Goal: Find specific page/section: Find specific page/section

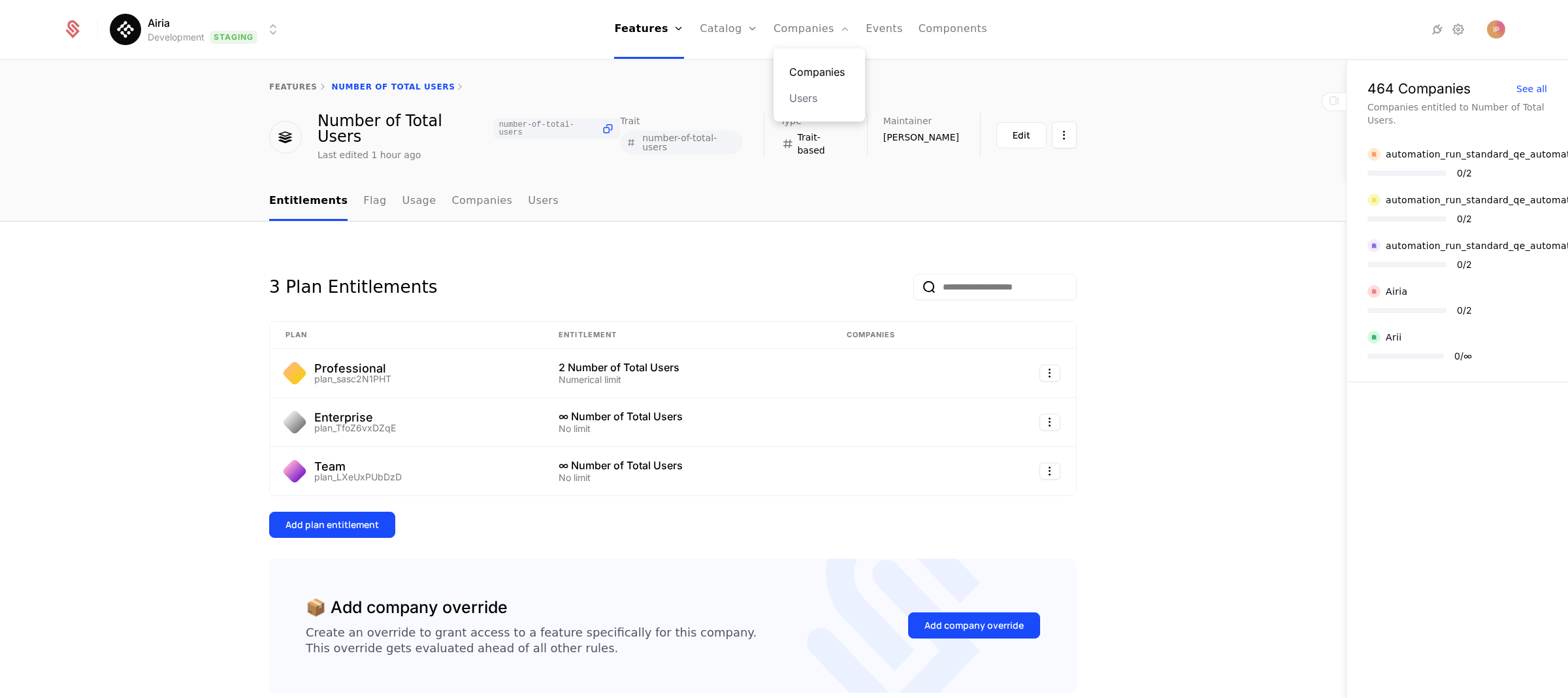
click at [815, 72] on link "Companies" at bounding box center [819, 71] width 60 height 15
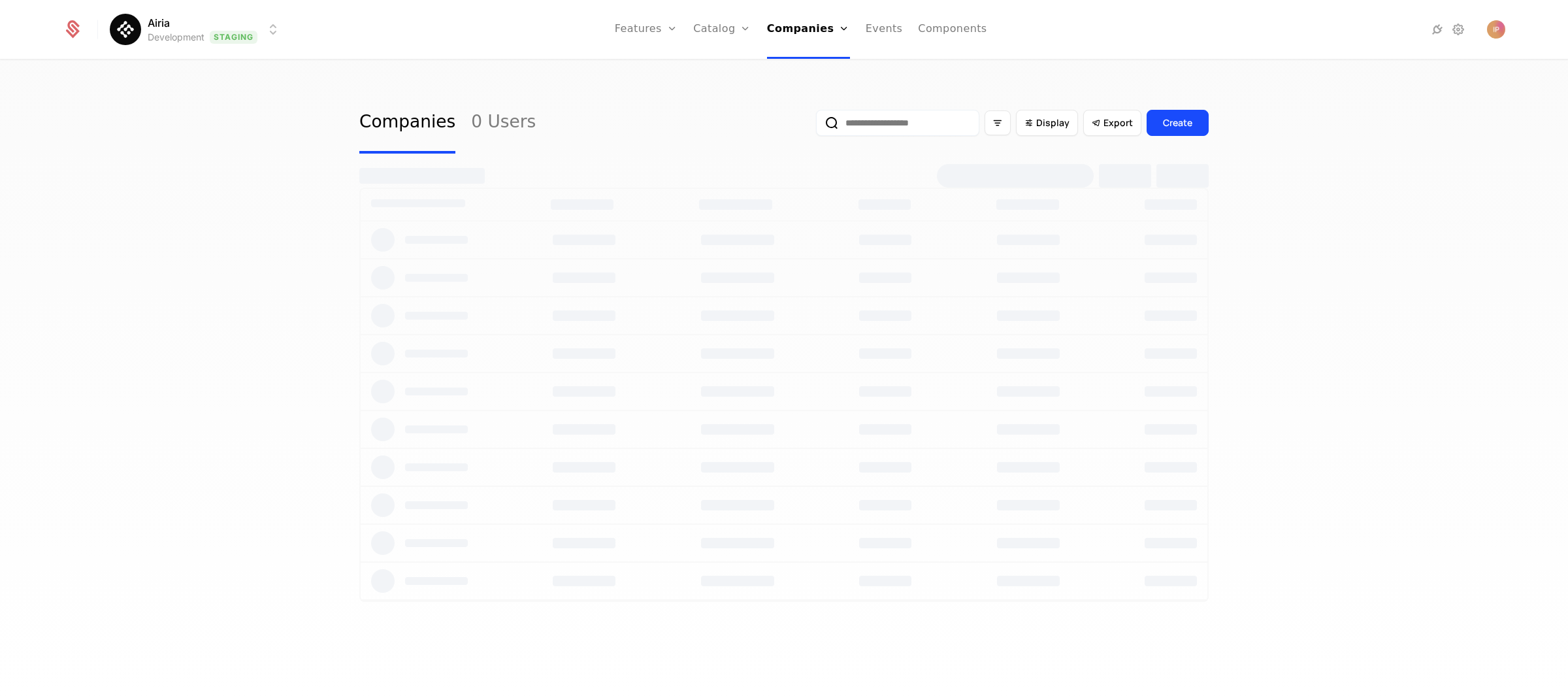
click at [863, 120] on input "email" at bounding box center [897, 123] width 163 height 26
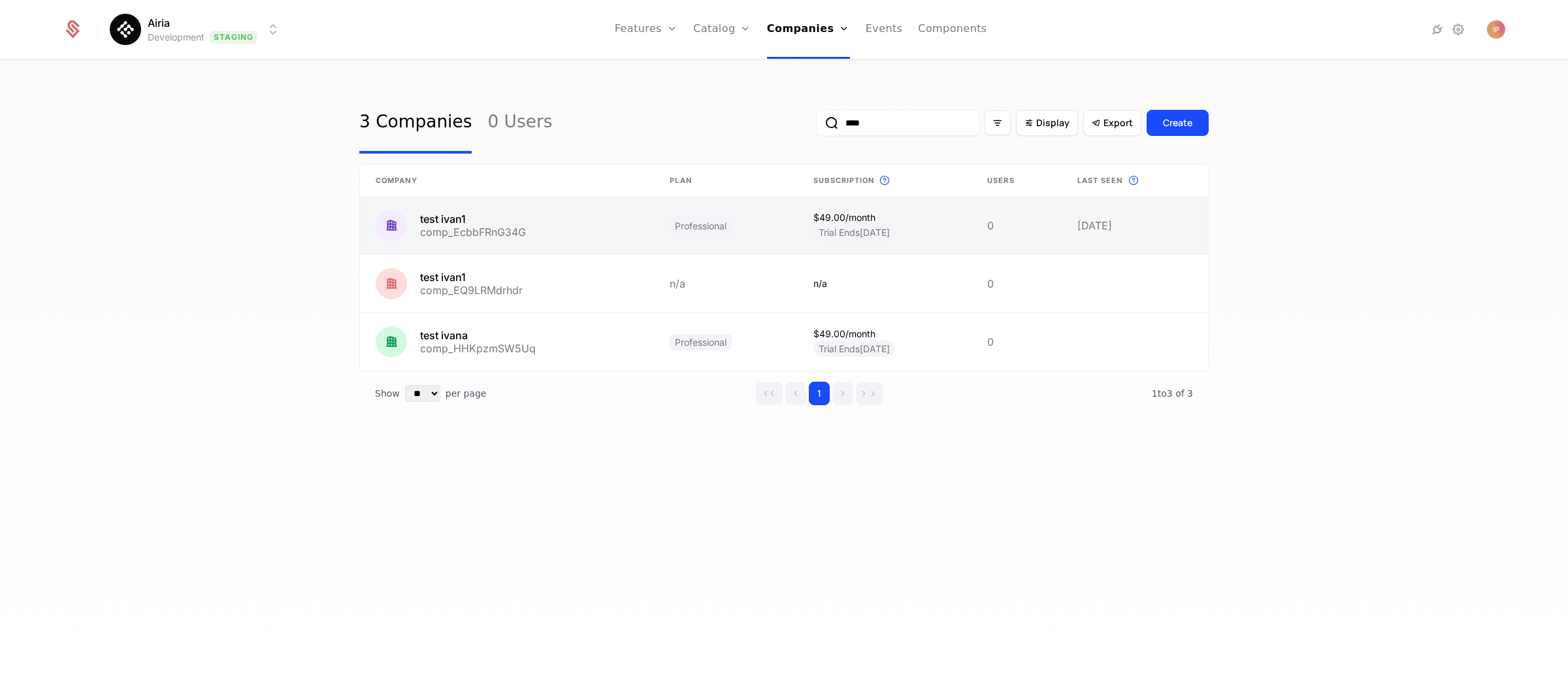
type input "****"
click at [498, 230] on link at bounding box center [507, 226] width 294 height 58
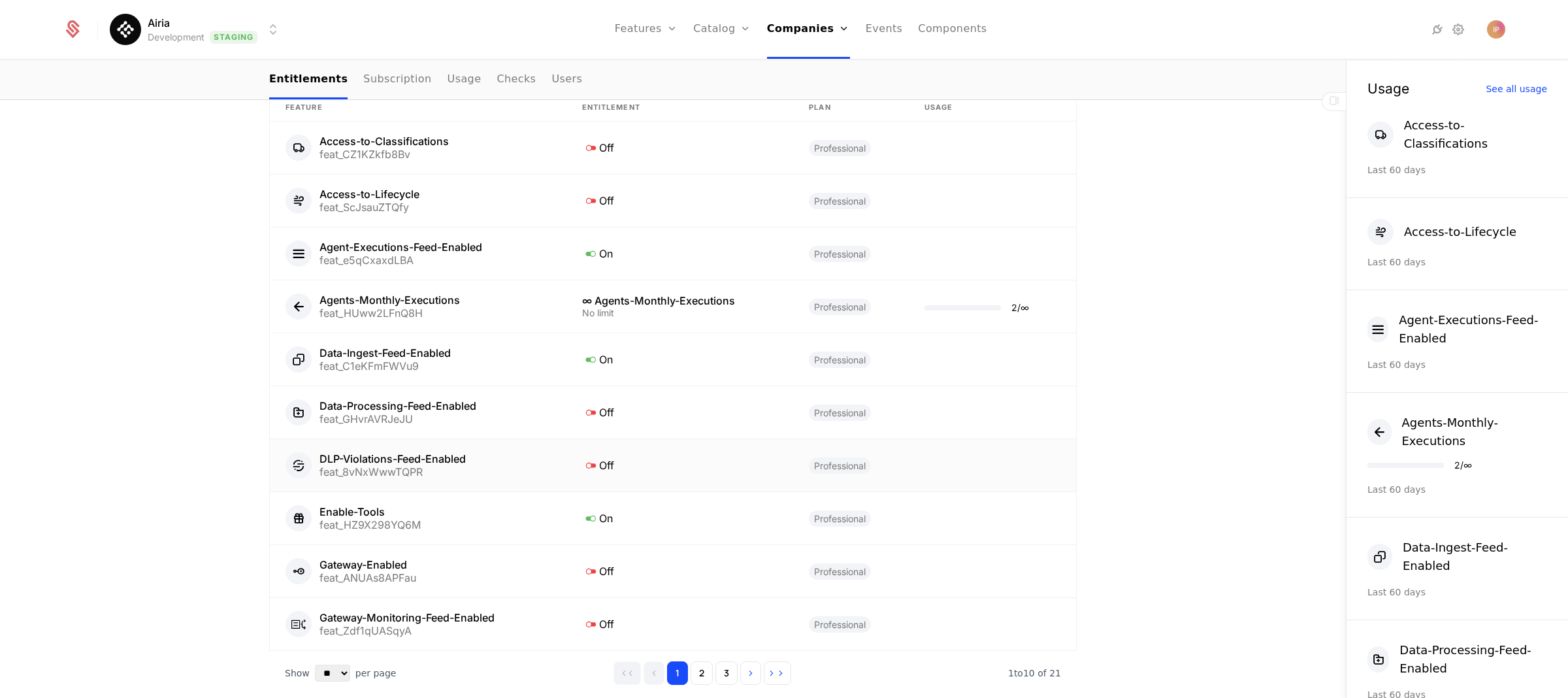
scroll to position [765, 0]
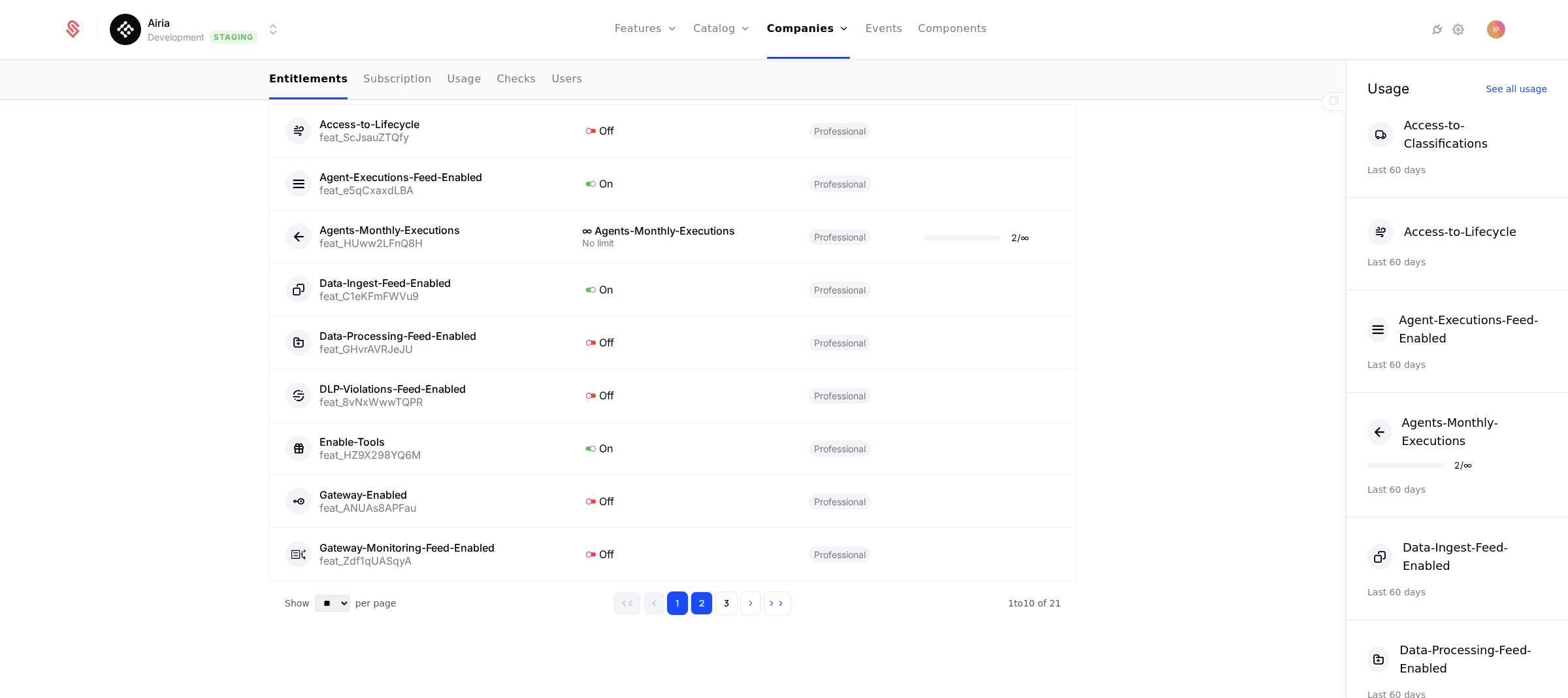
click at [702, 606] on button "2" at bounding box center [701, 604] width 22 height 23
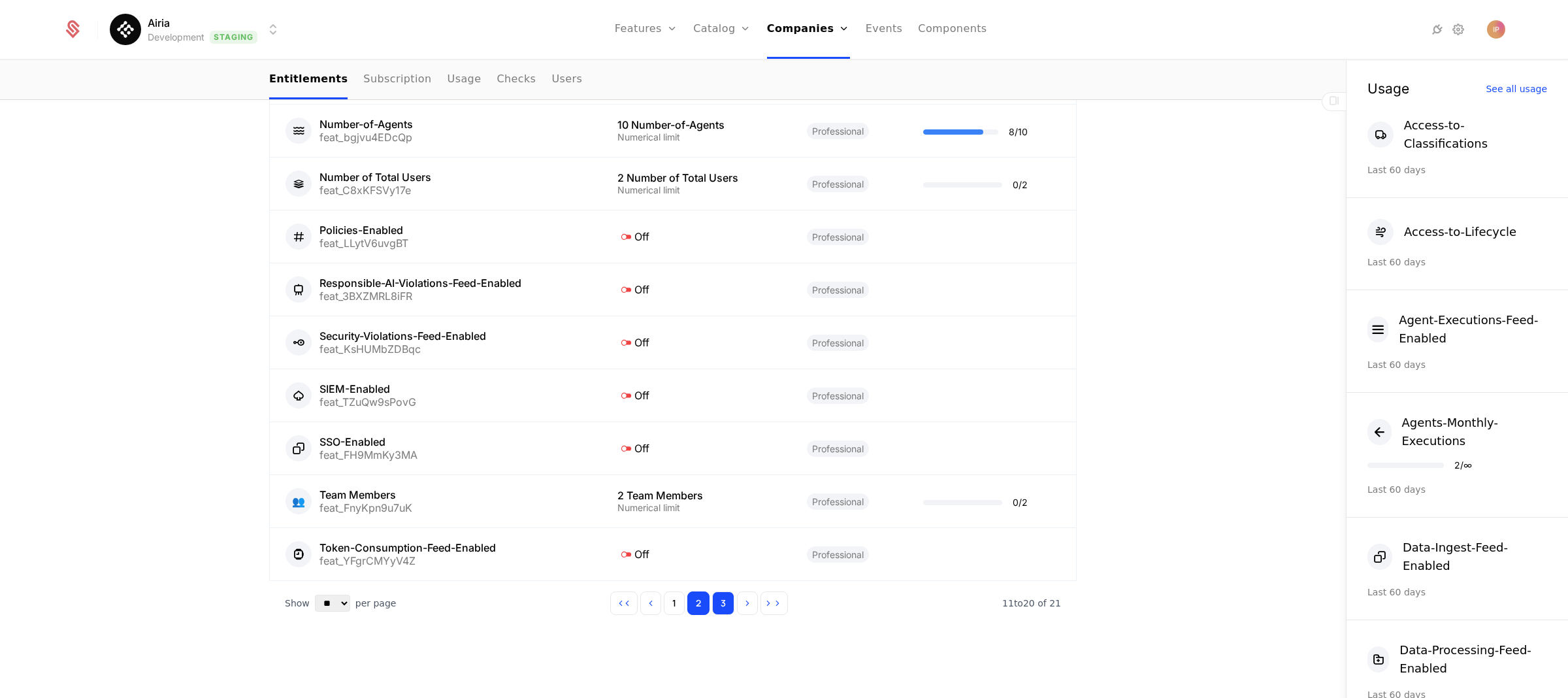
click at [721, 612] on button "3" at bounding box center [723, 604] width 22 height 23
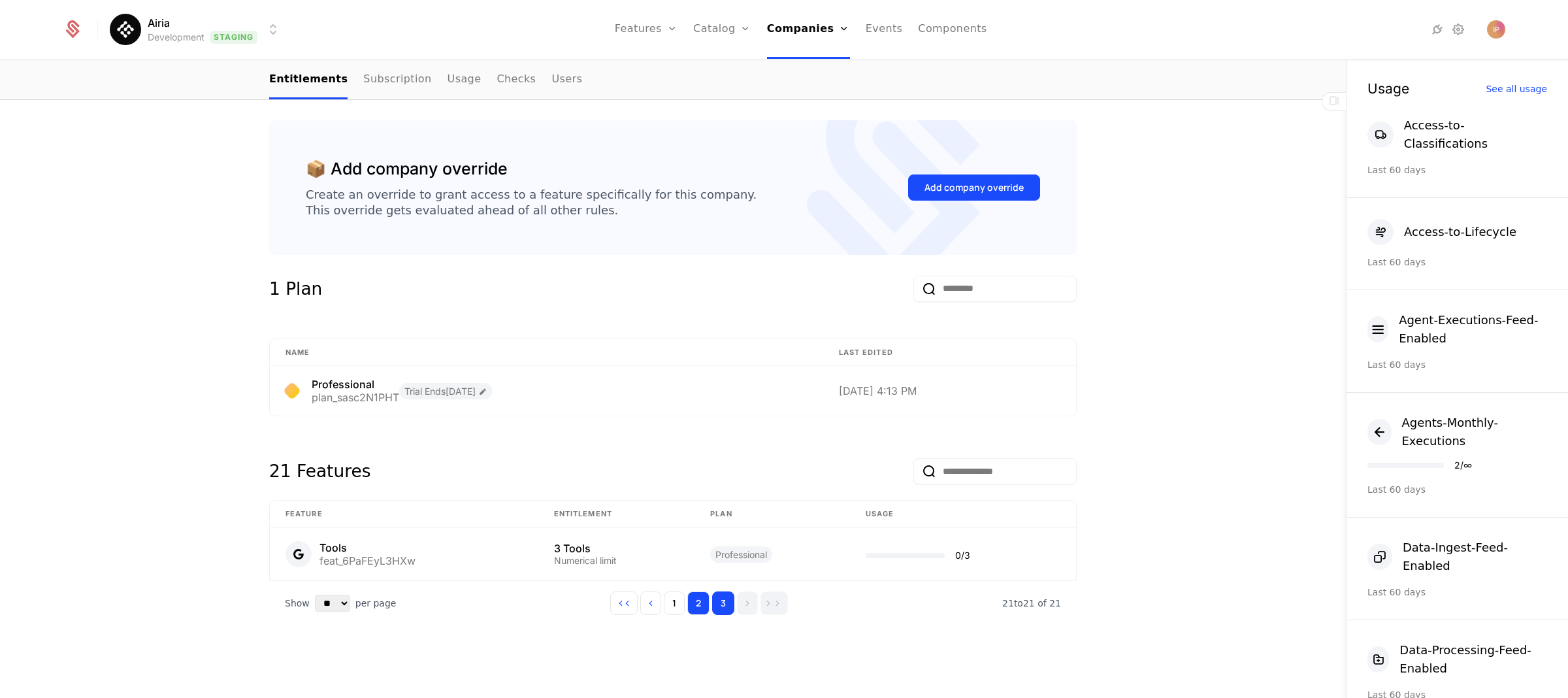
click at [690, 609] on button "2" at bounding box center [698, 604] width 22 height 23
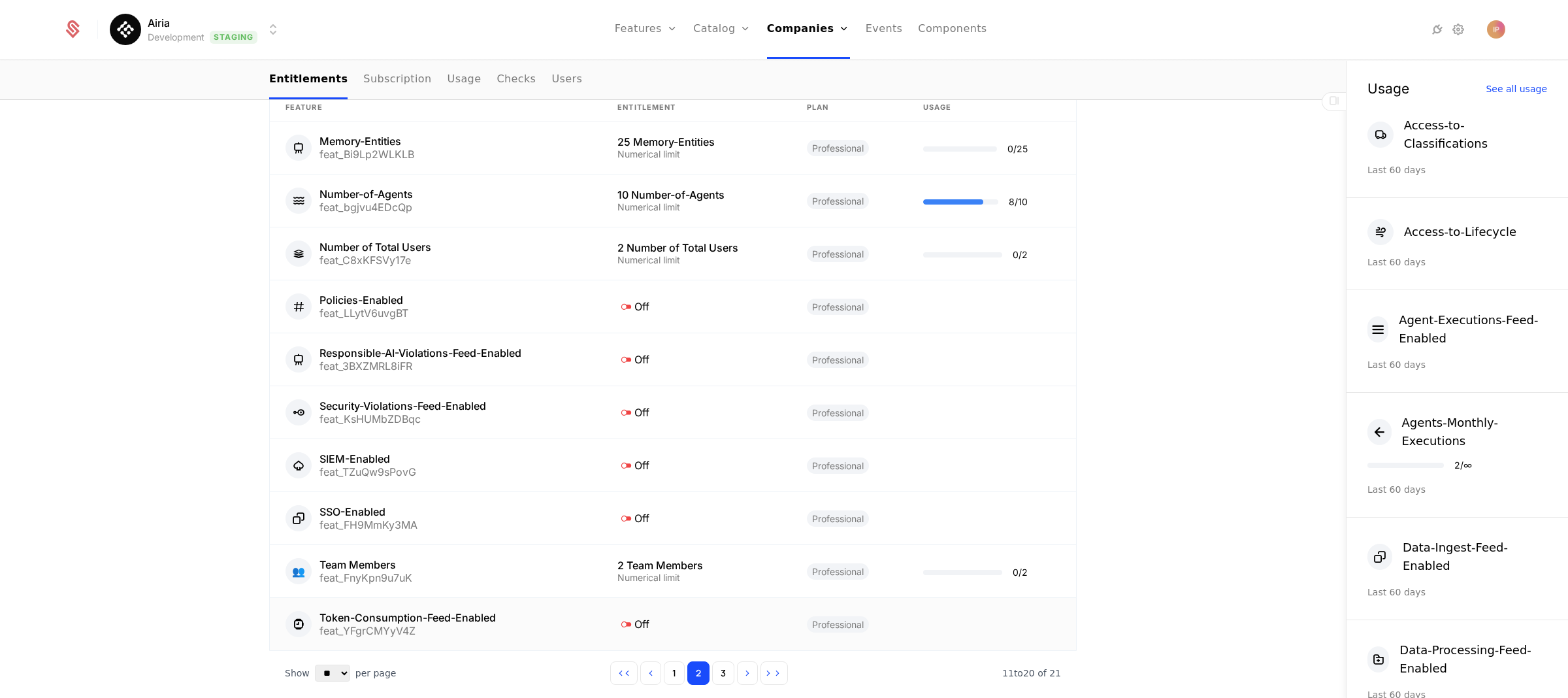
scroll to position [765, 0]
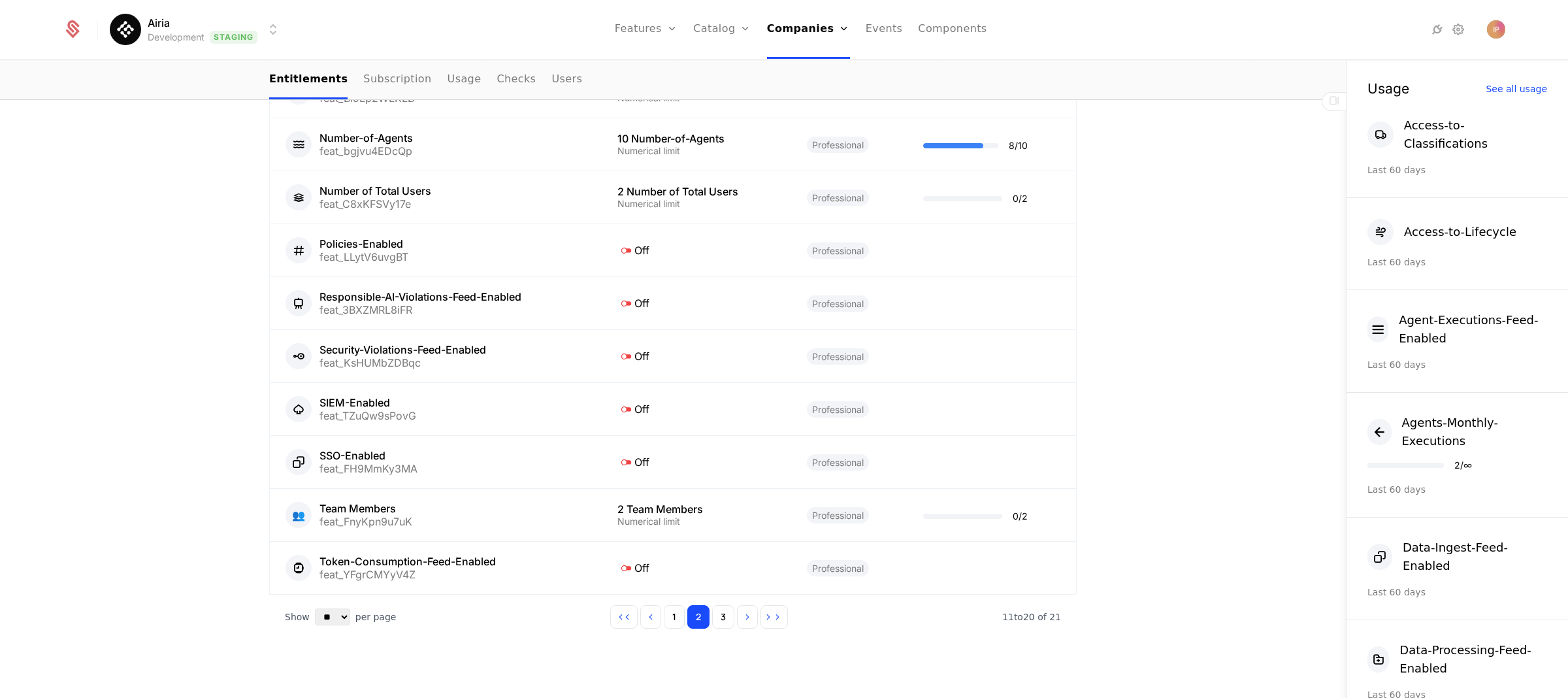
scroll to position [765, 0]
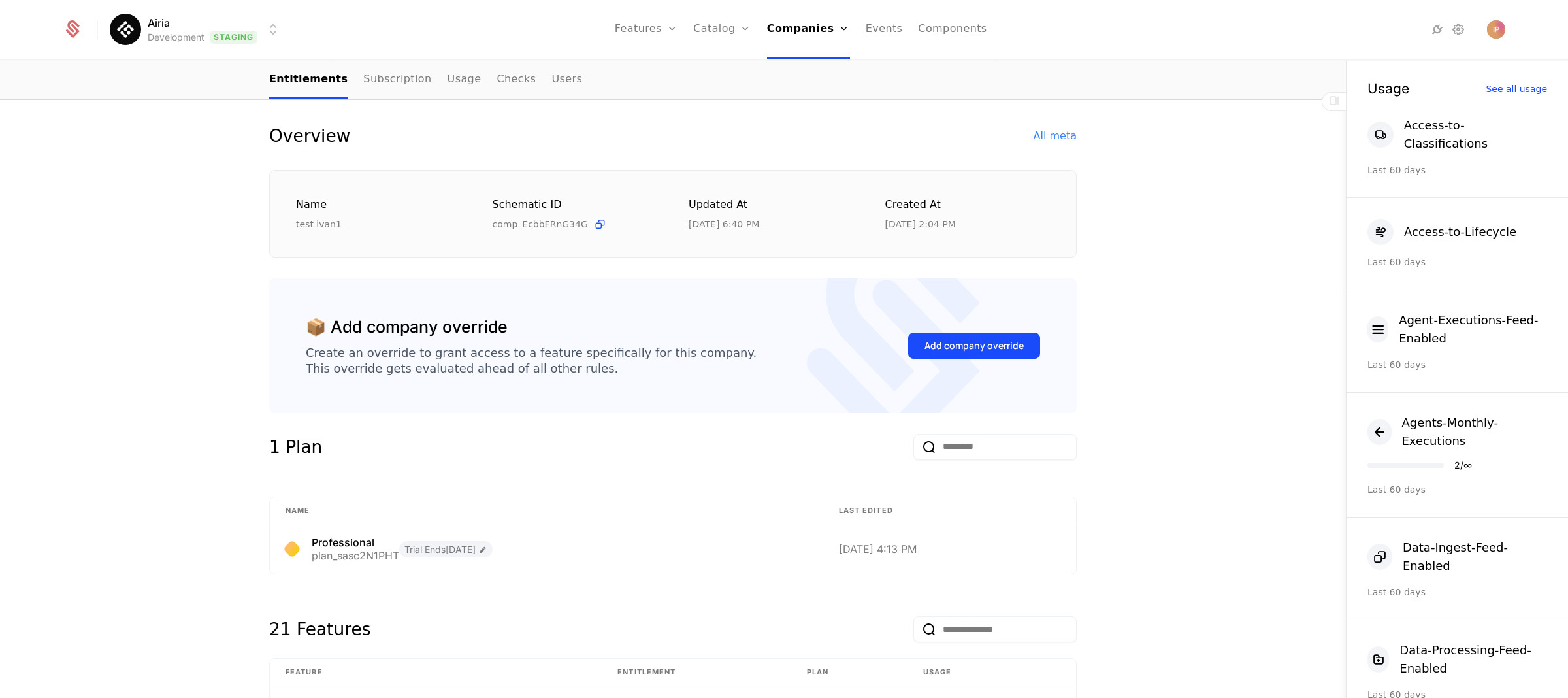
scroll to position [722, 0]
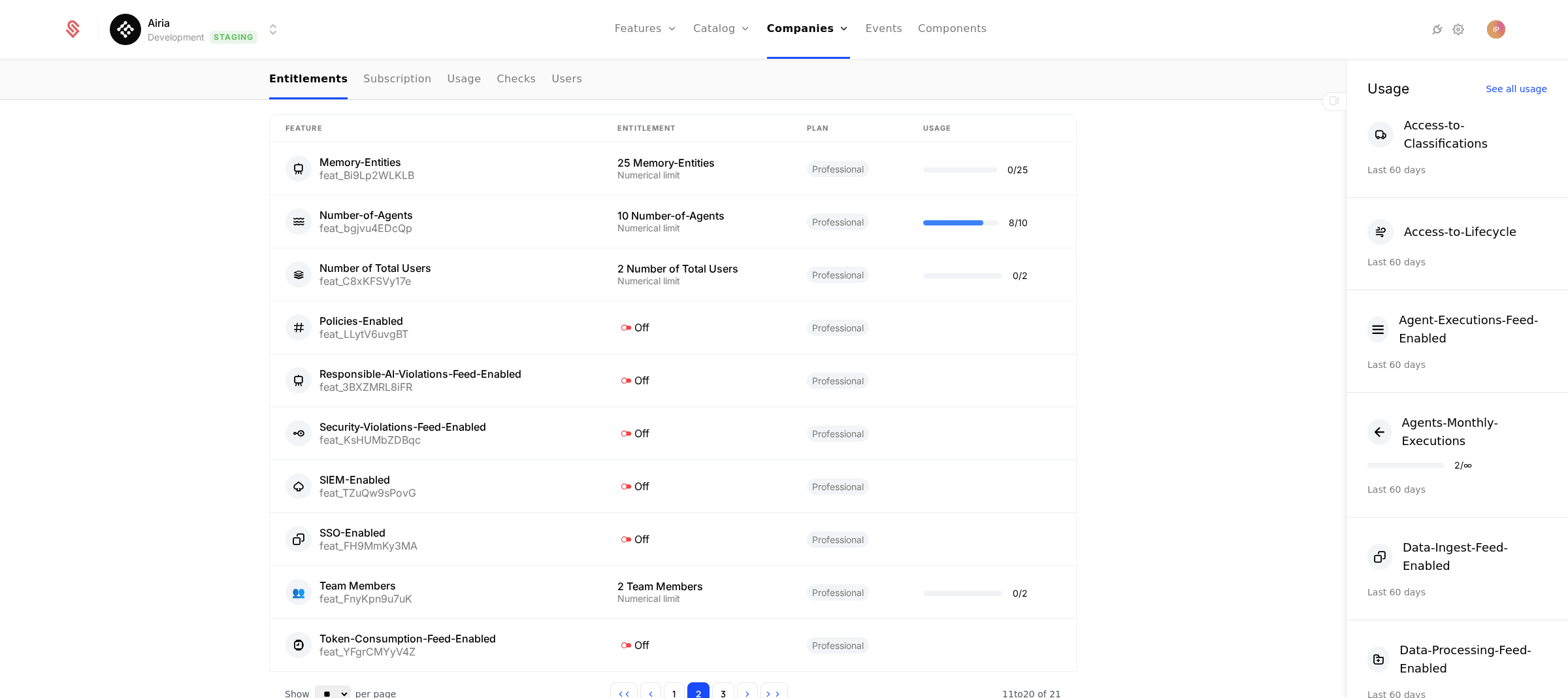
scroll to position [765, 0]
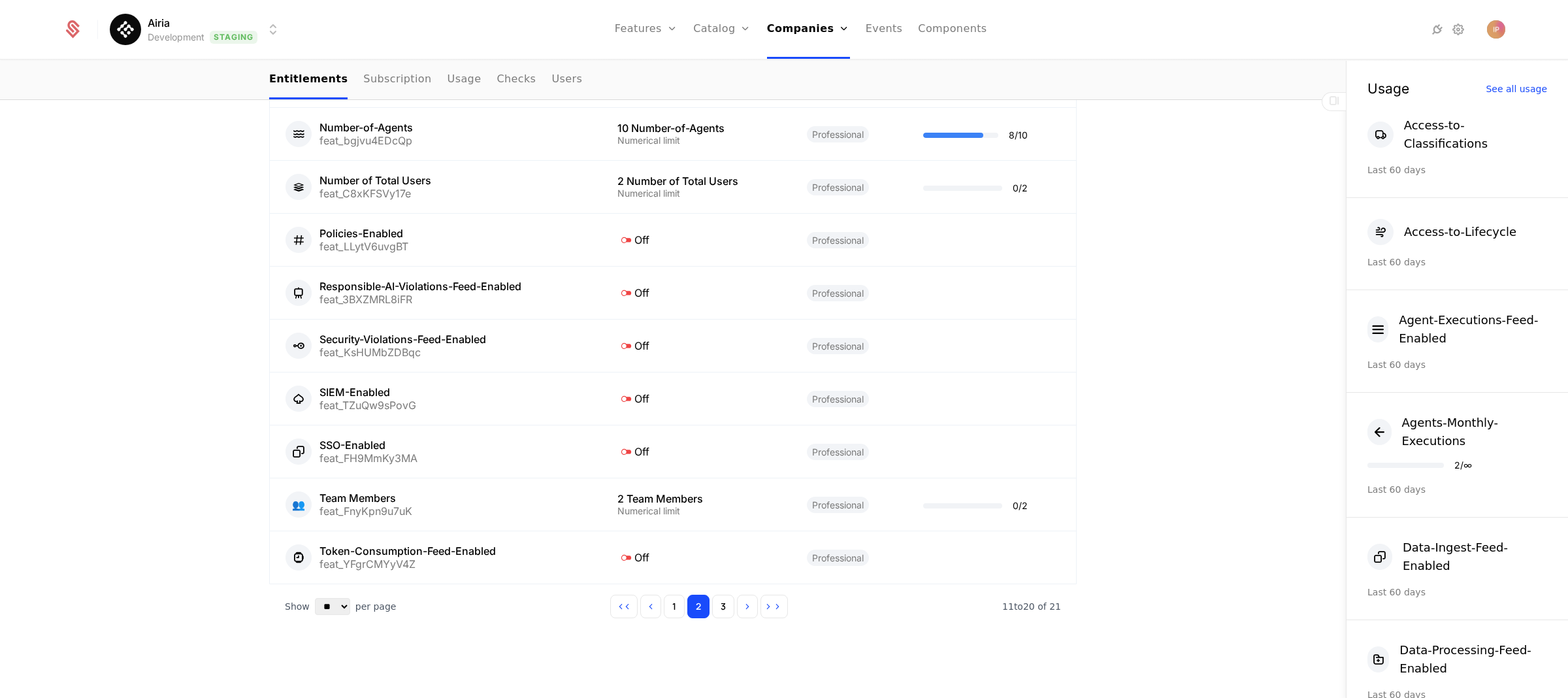
scroll to position [765, 0]
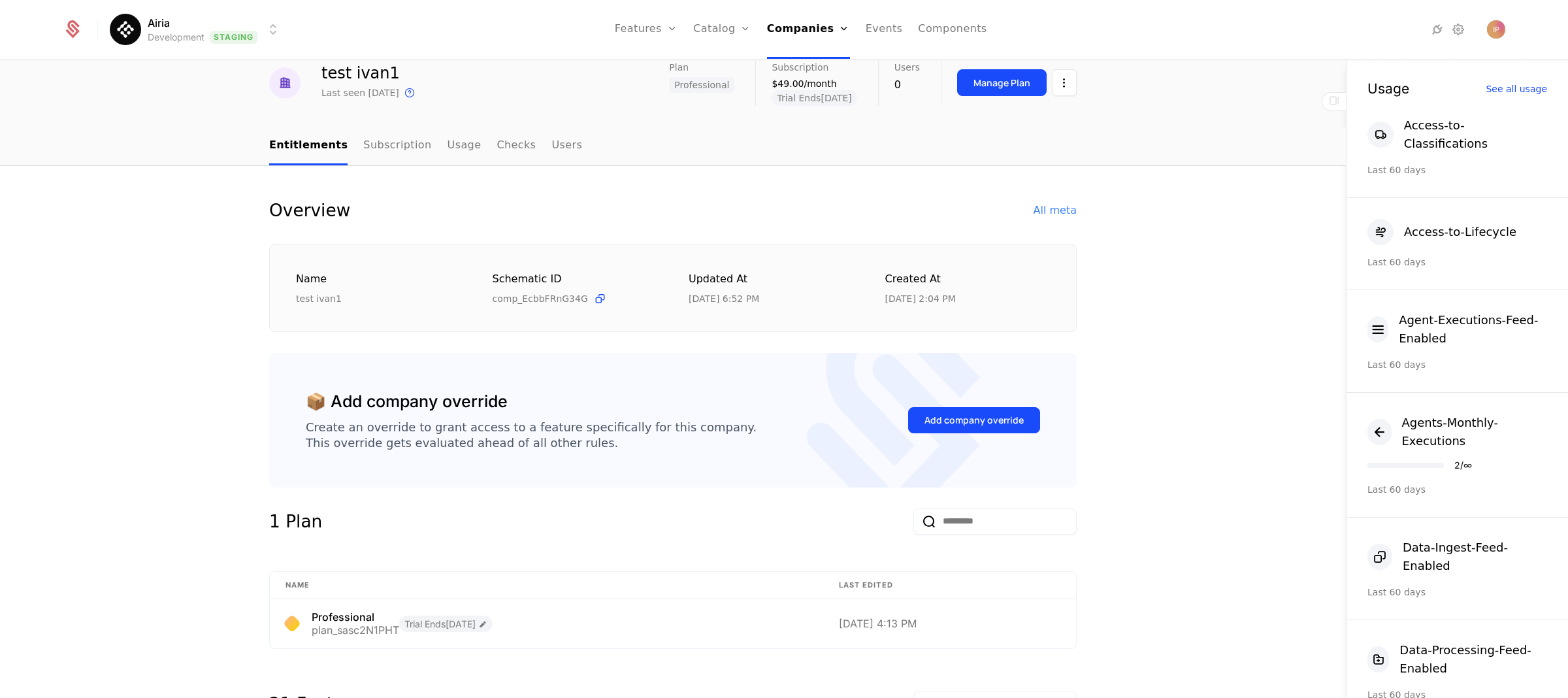
scroll to position [765, 0]
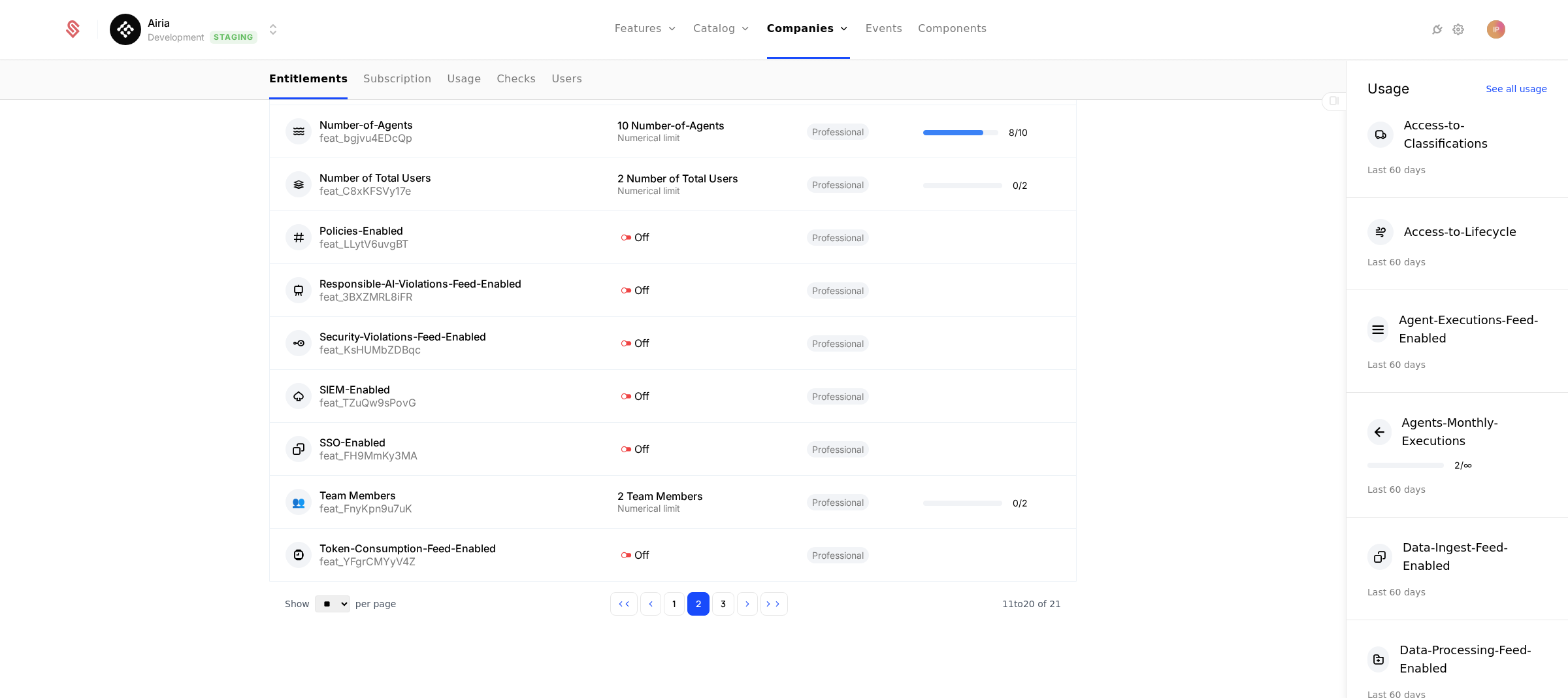
scroll to position [765, 0]
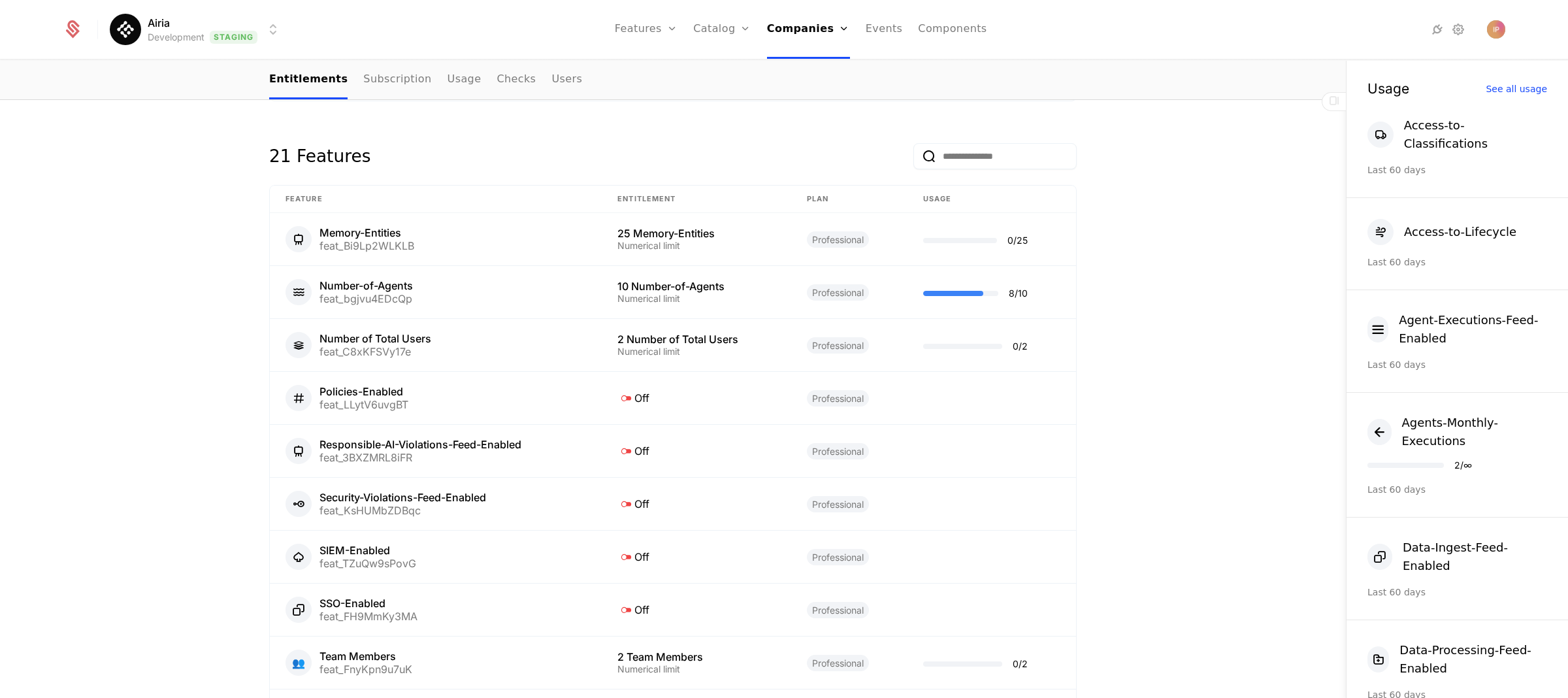
scroll to position [765, 0]
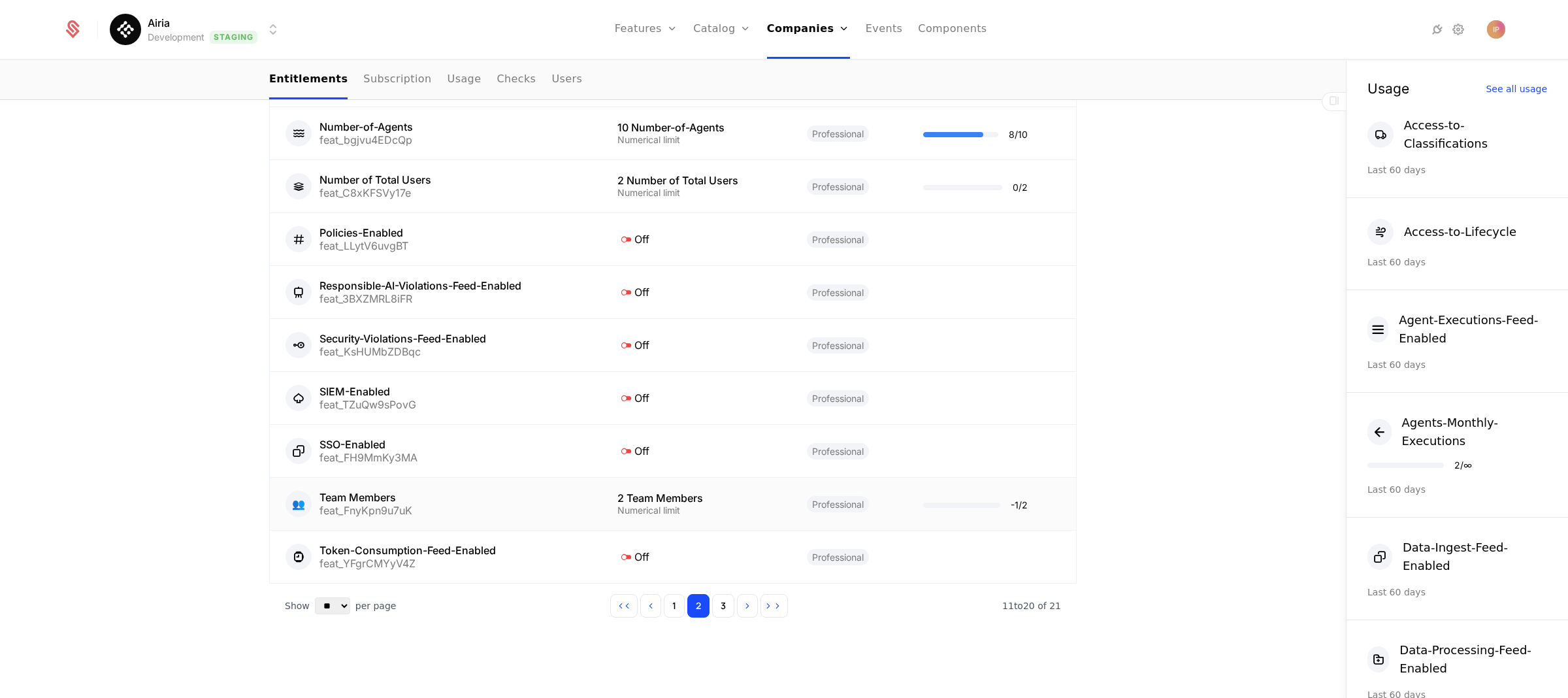
scroll to position [765, 0]
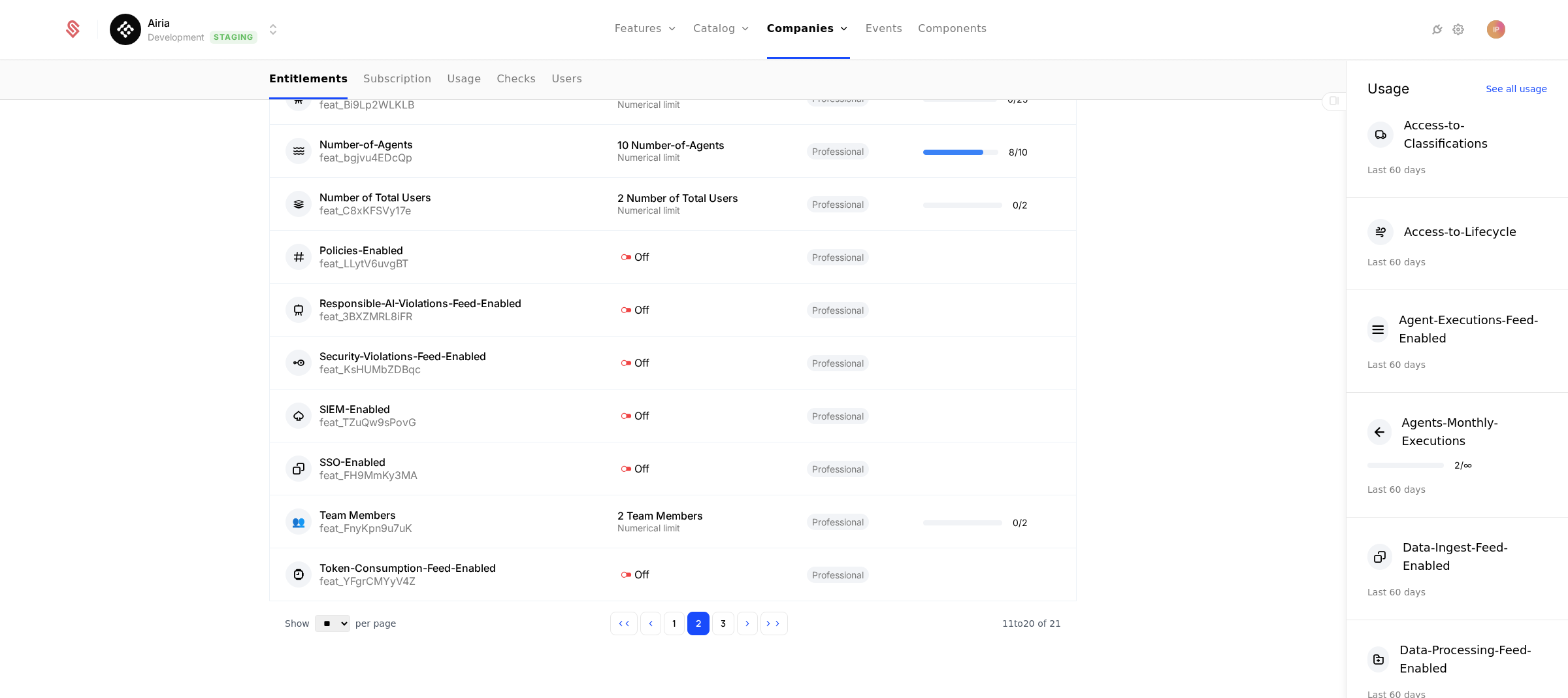
scroll to position [765, 0]
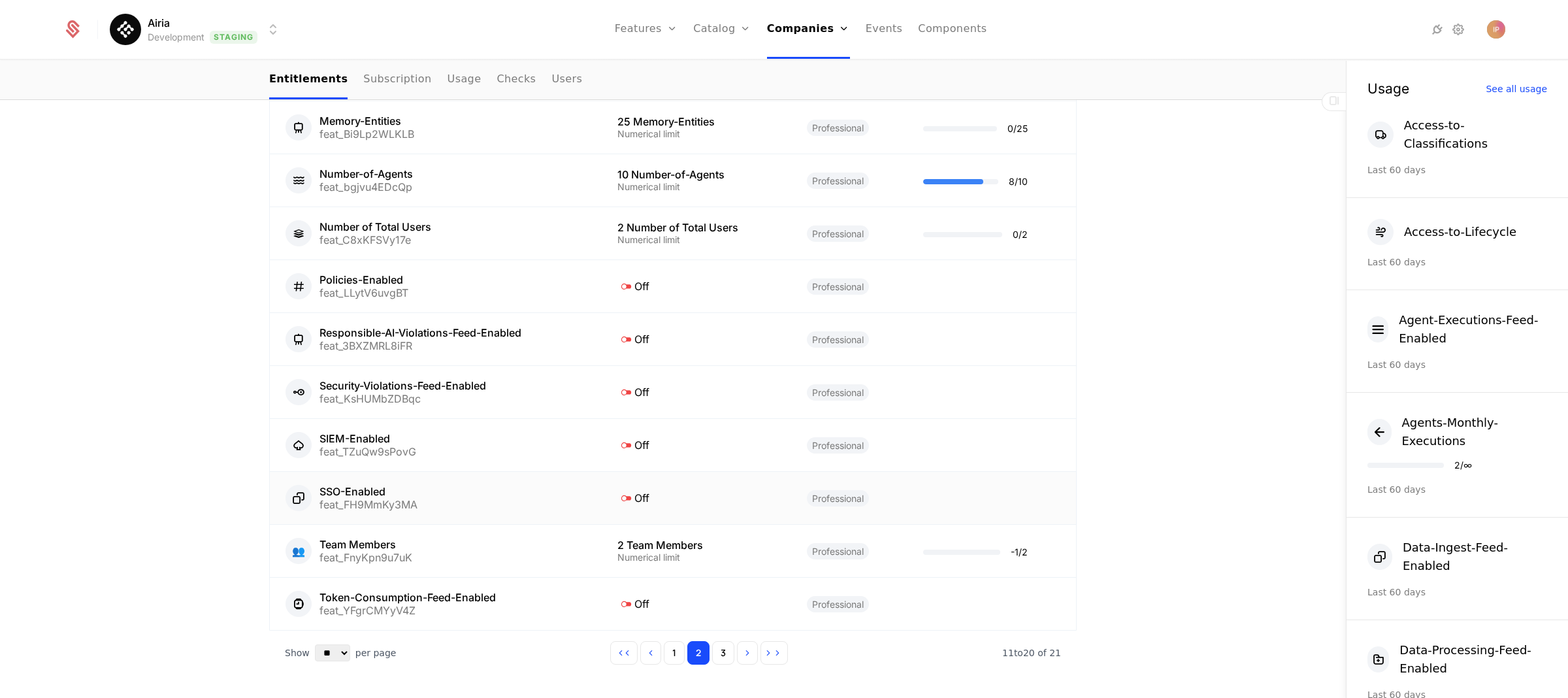
scroll to position [765, 0]
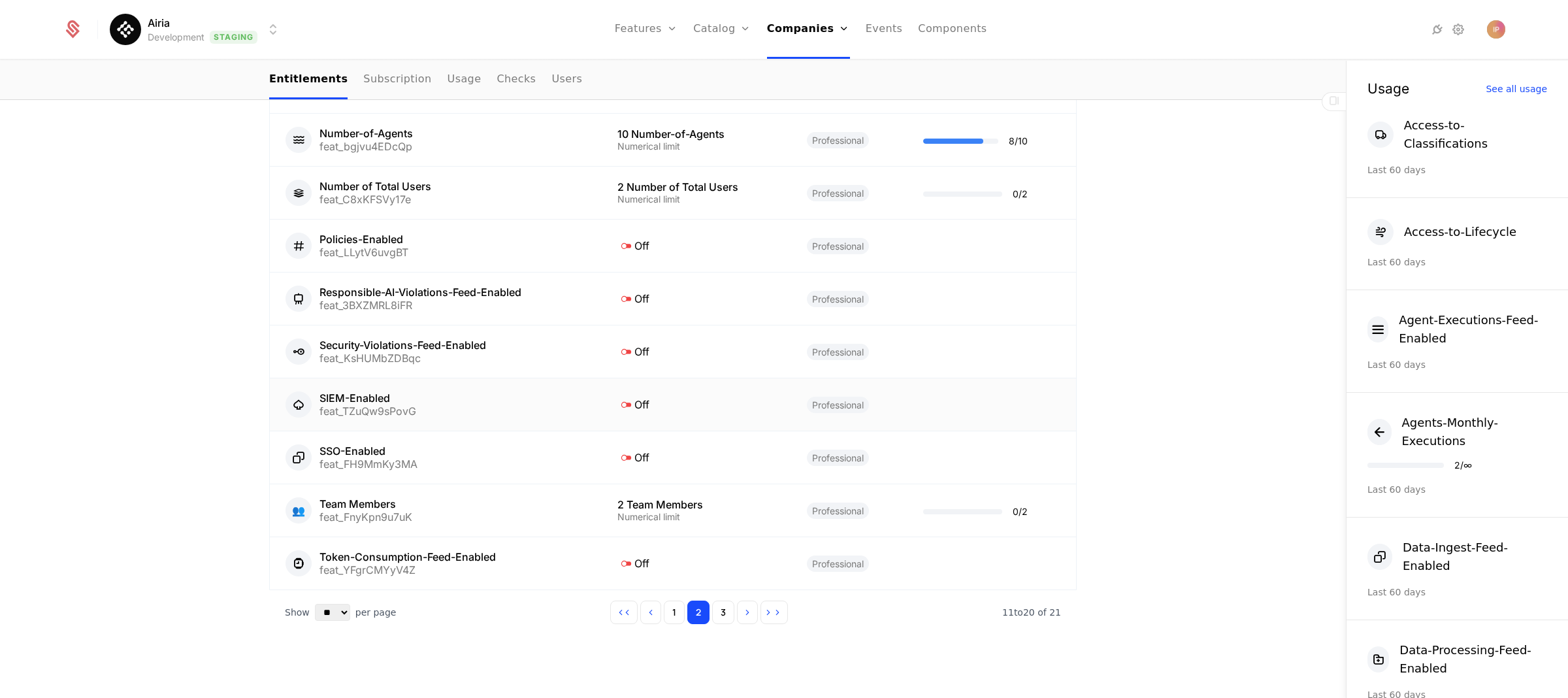
scroll to position [765, 0]
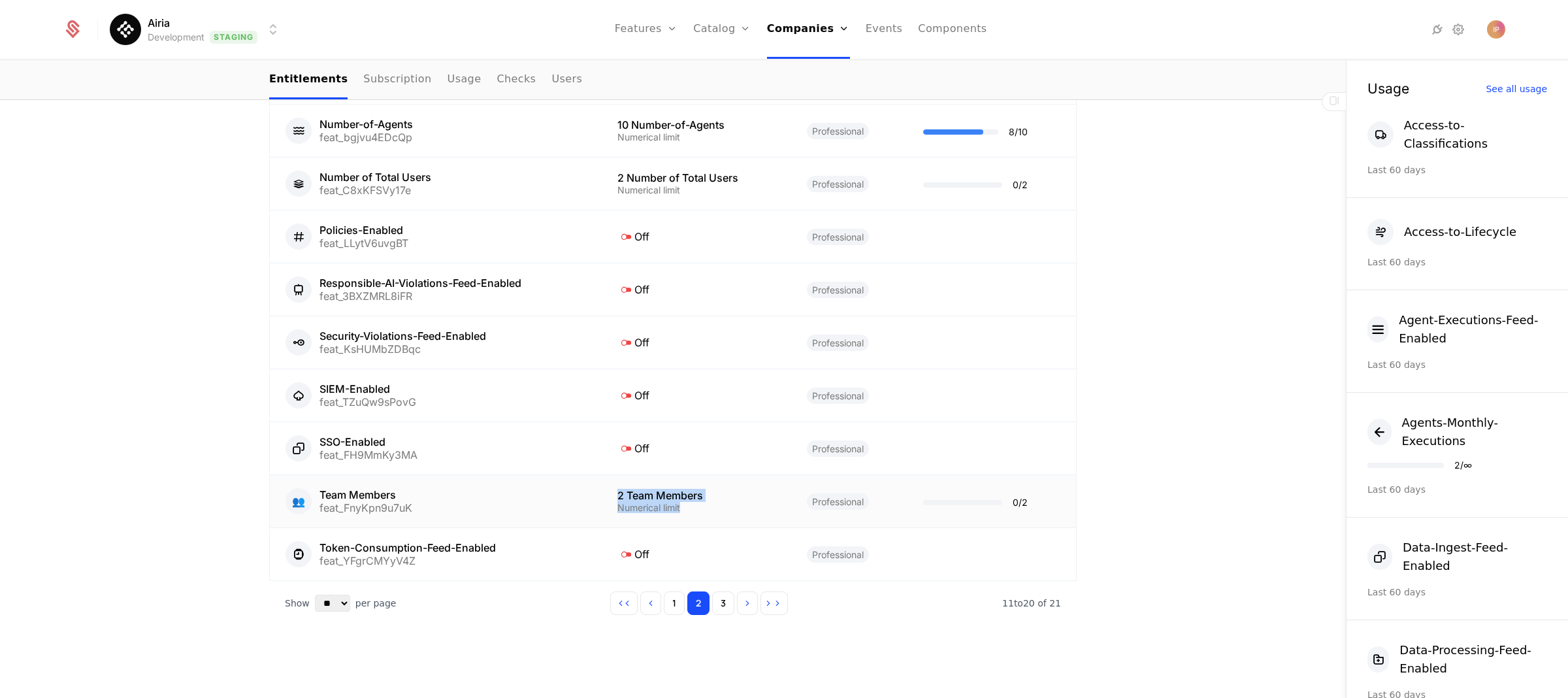
drag, startPoint x: 613, startPoint y: 495, endPoint x: 709, endPoint y: 505, distance: 96.5
click at [709, 505] on div "2 Team Members Numerical limit" at bounding box center [696, 501] width 158 height 22
